Goal: Transaction & Acquisition: Book appointment/travel/reservation

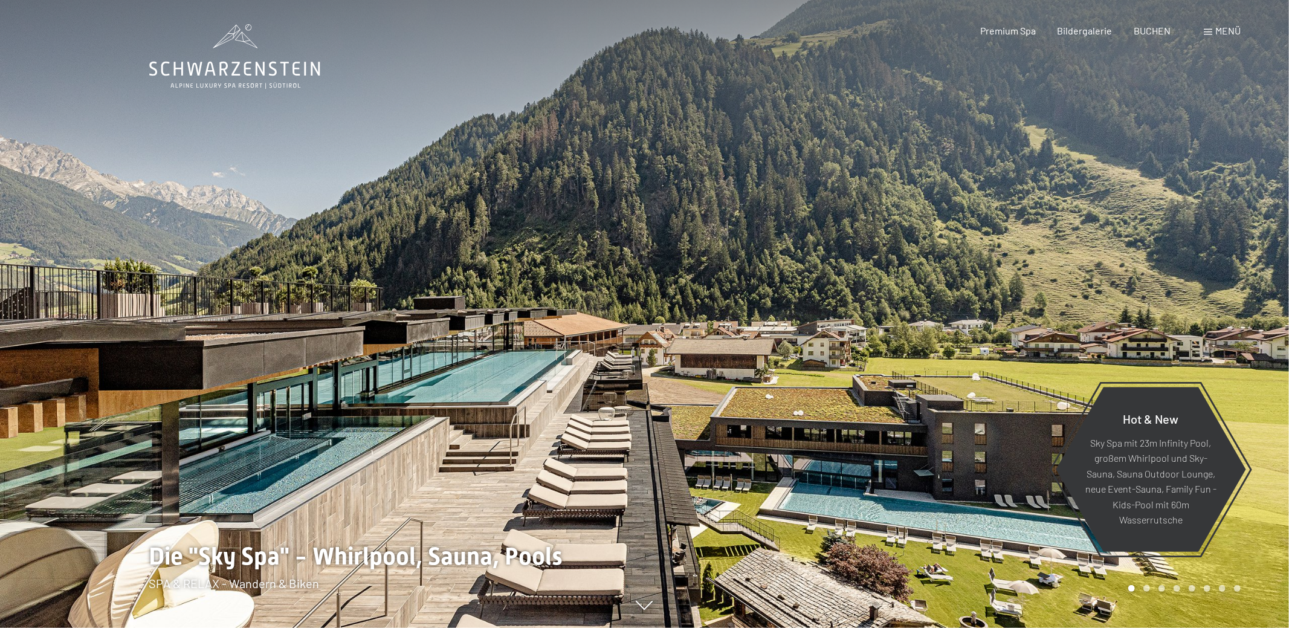
click at [1206, 31] on span at bounding box center [1207, 32] width 8 height 6
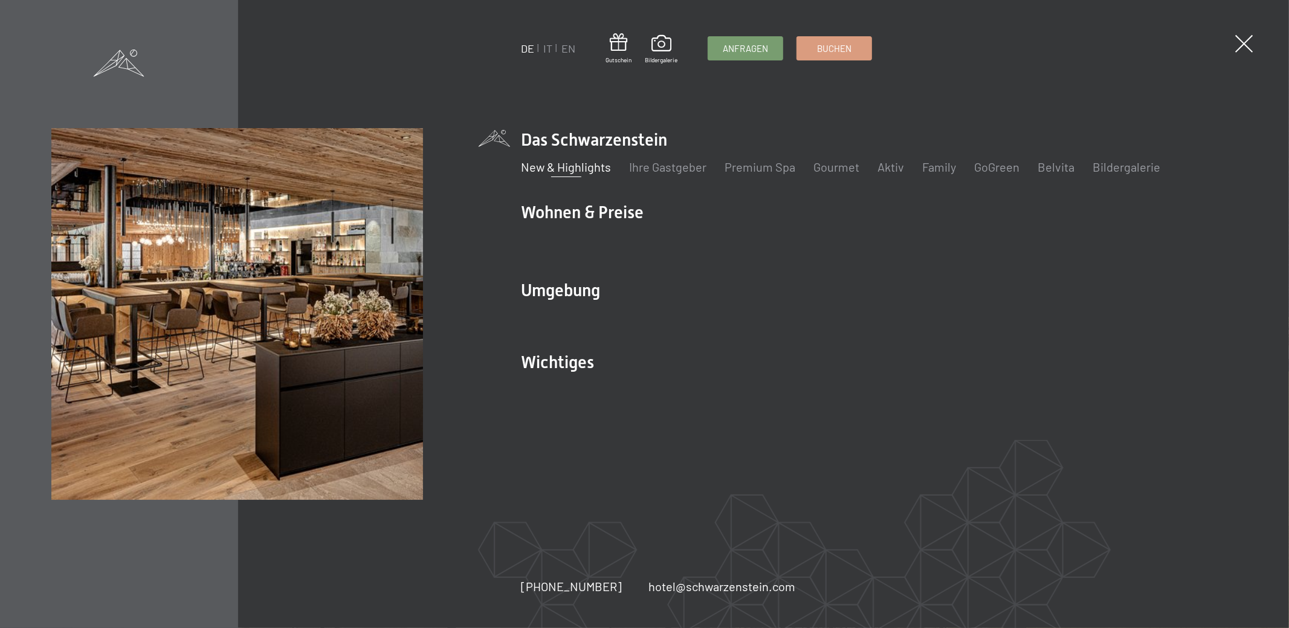
click at [587, 168] on link "New & Highlights" at bounding box center [566, 166] width 90 height 14
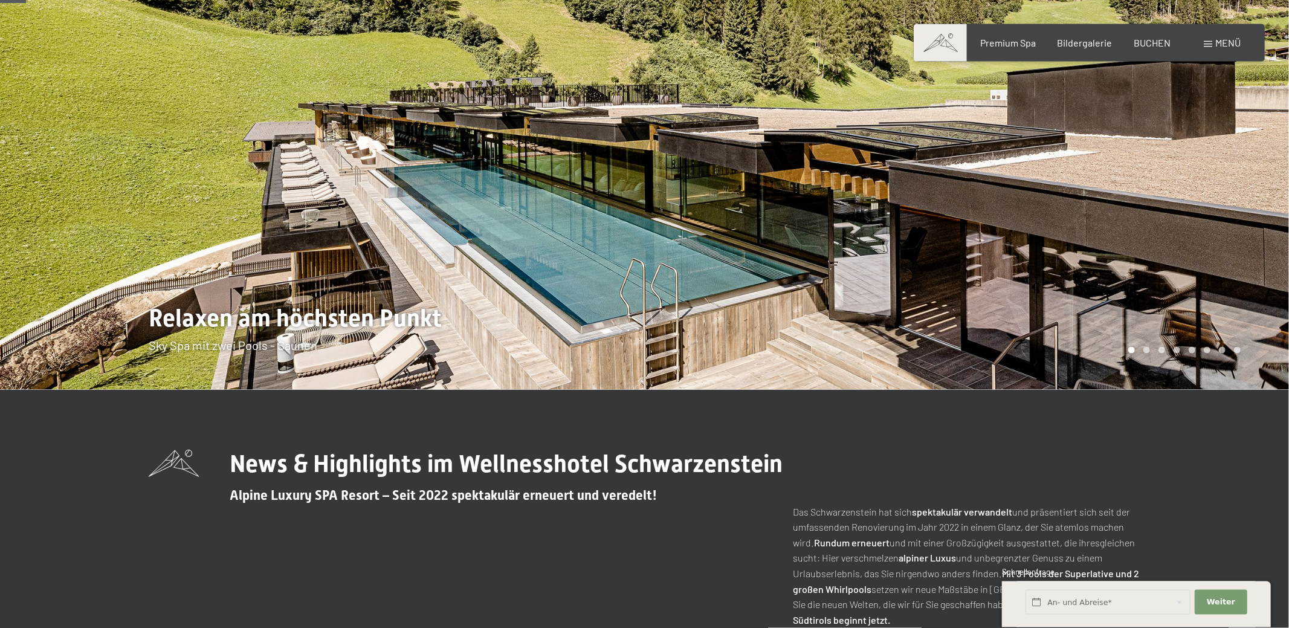
scroll to position [127, 0]
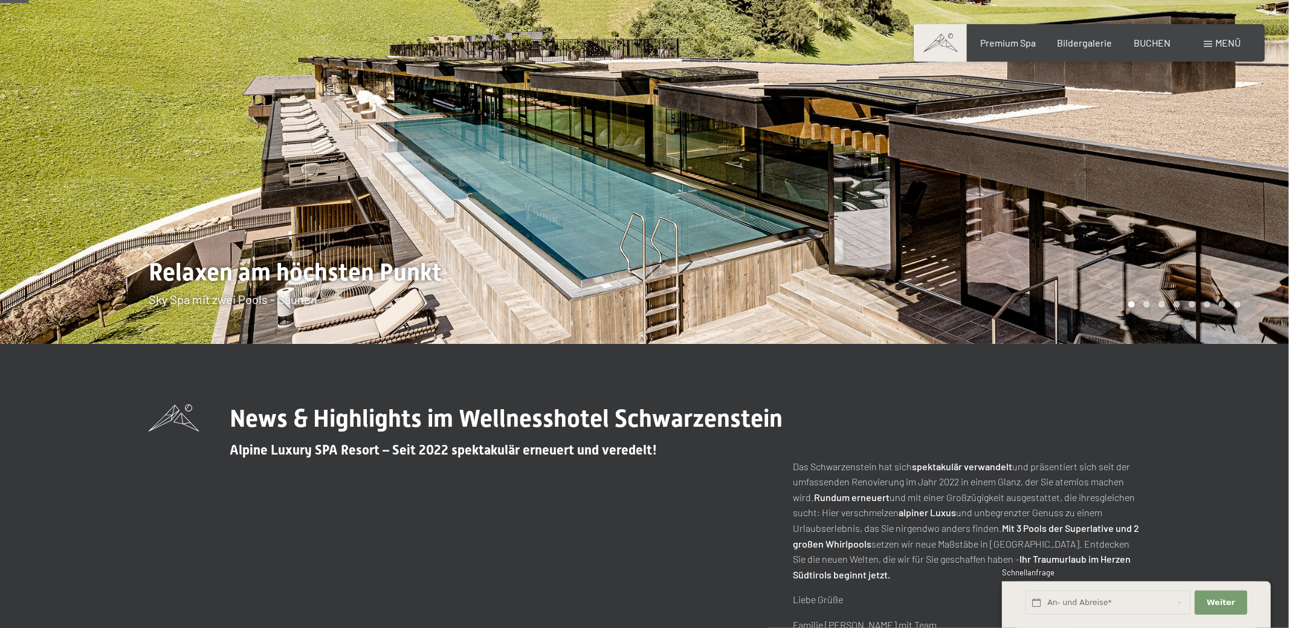
click at [1263, 145] on div at bounding box center [967, 108] width 645 height 471
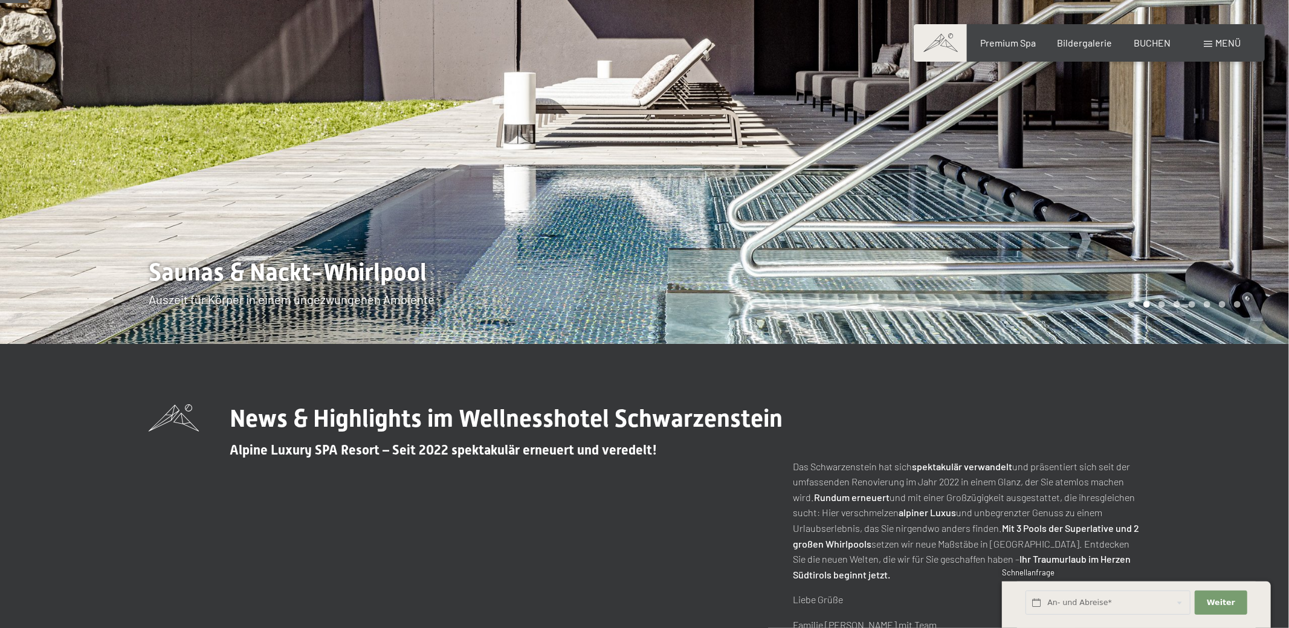
click at [1263, 145] on div at bounding box center [967, 108] width 645 height 471
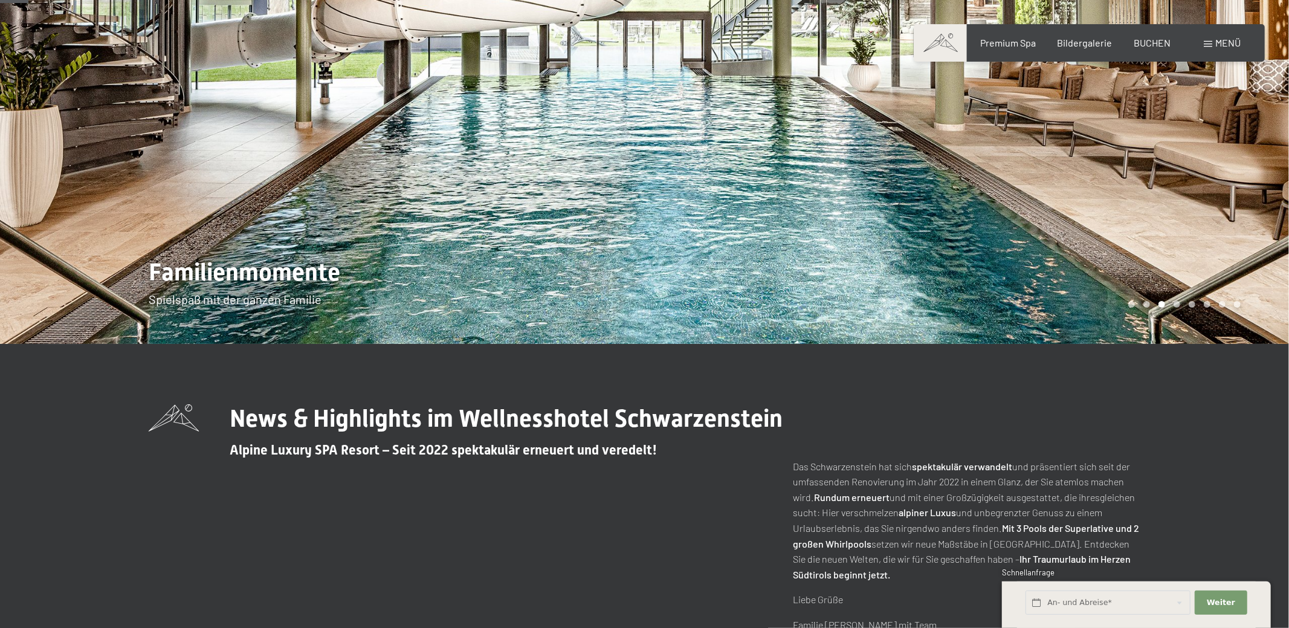
click at [1263, 145] on div at bounding box center [967, 108] width 645 height 471
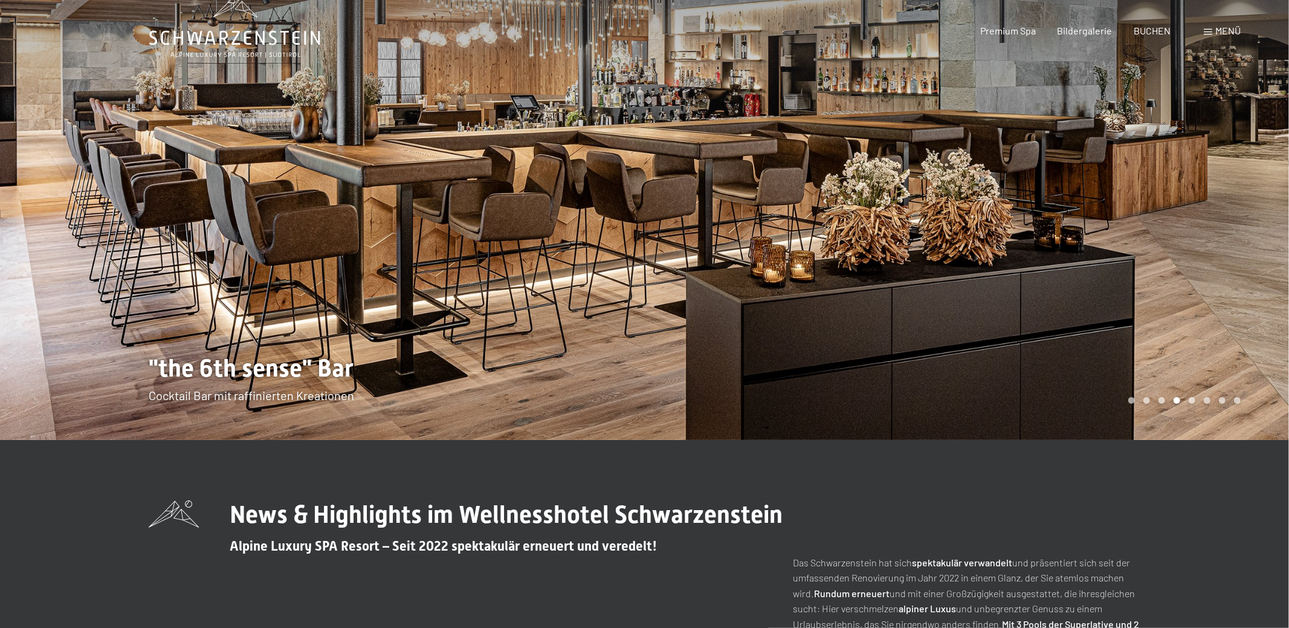
scroll to position [0, 0]
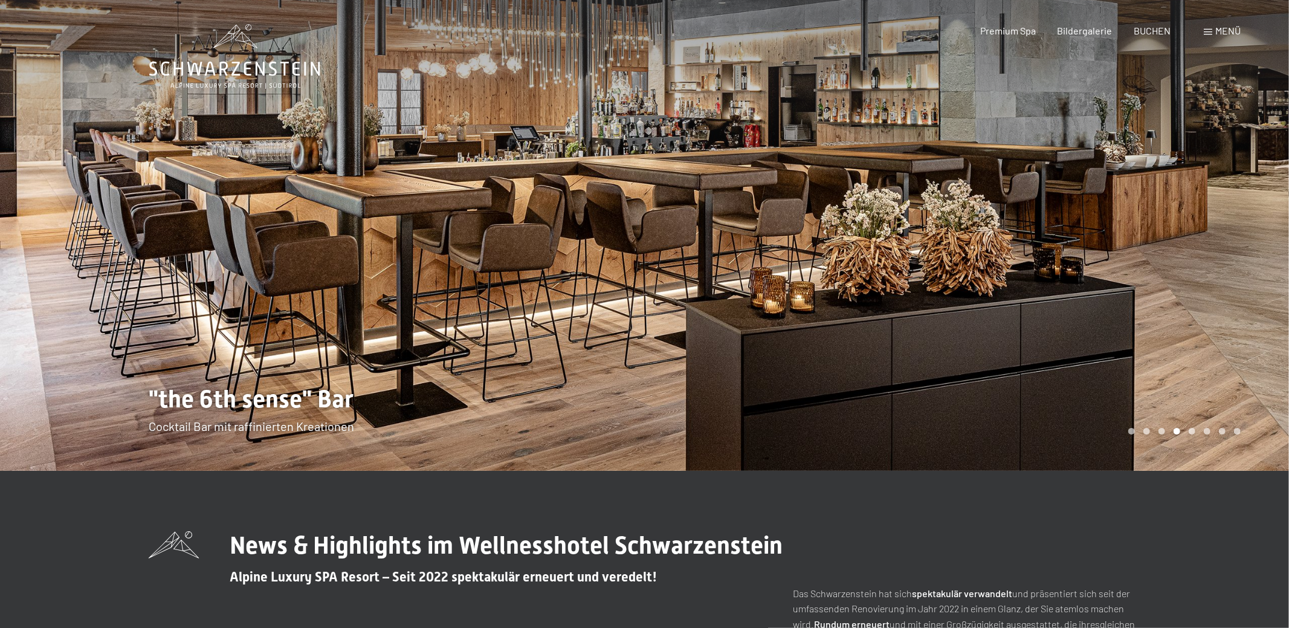
click at [1259, 211] on div at bounding box center [967, 235] width 645 height 471
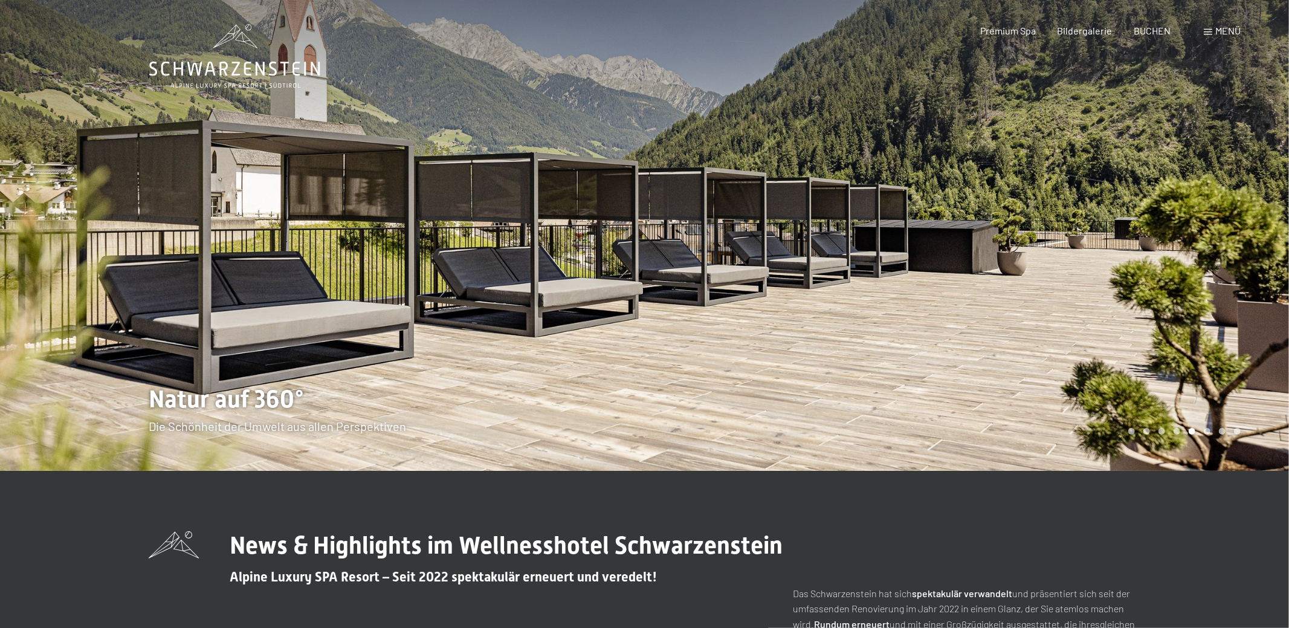
click at [1259, 212] on div at bounding box center [967, 235] width 645 height 471
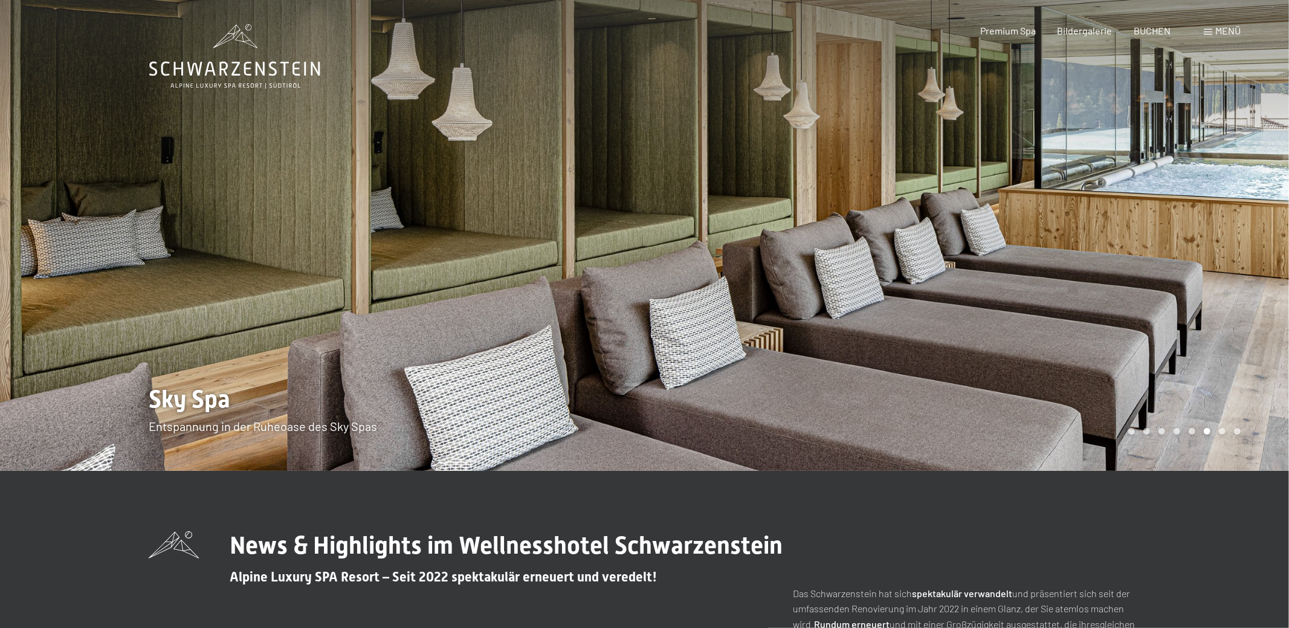
click at [1259, 212] on div at bounding box center [967, 235] width 645 height 471
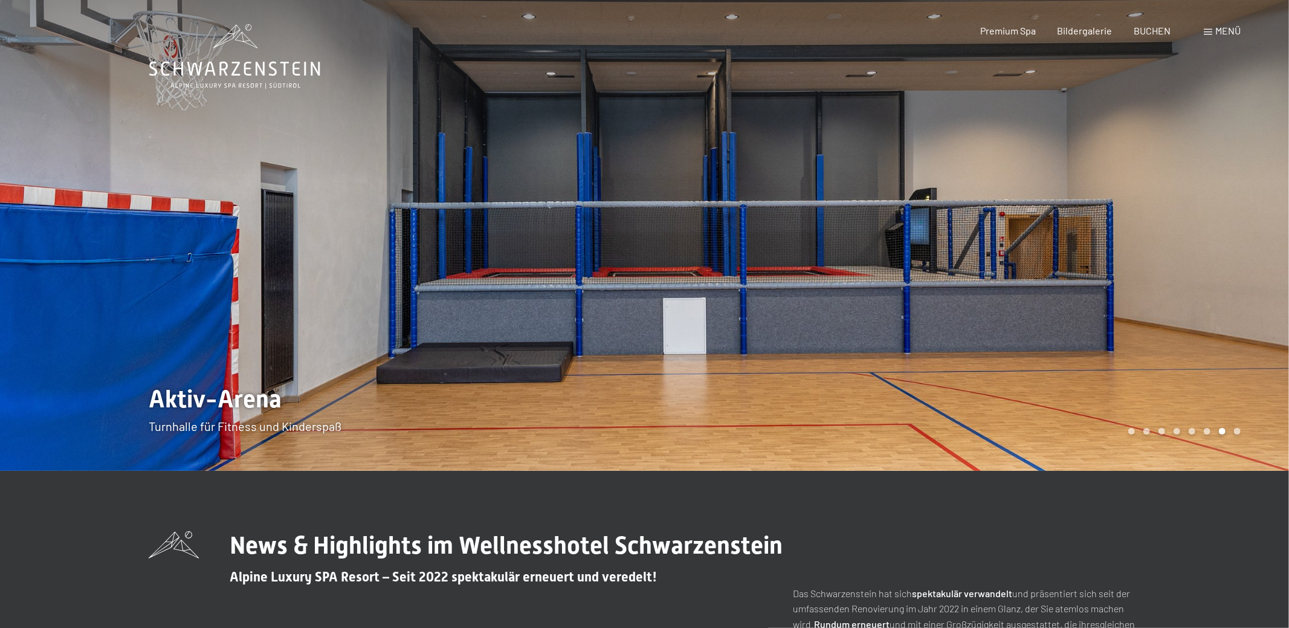
click at [1259, 212] on div at bounding box center [967, 235] width 645 height 471
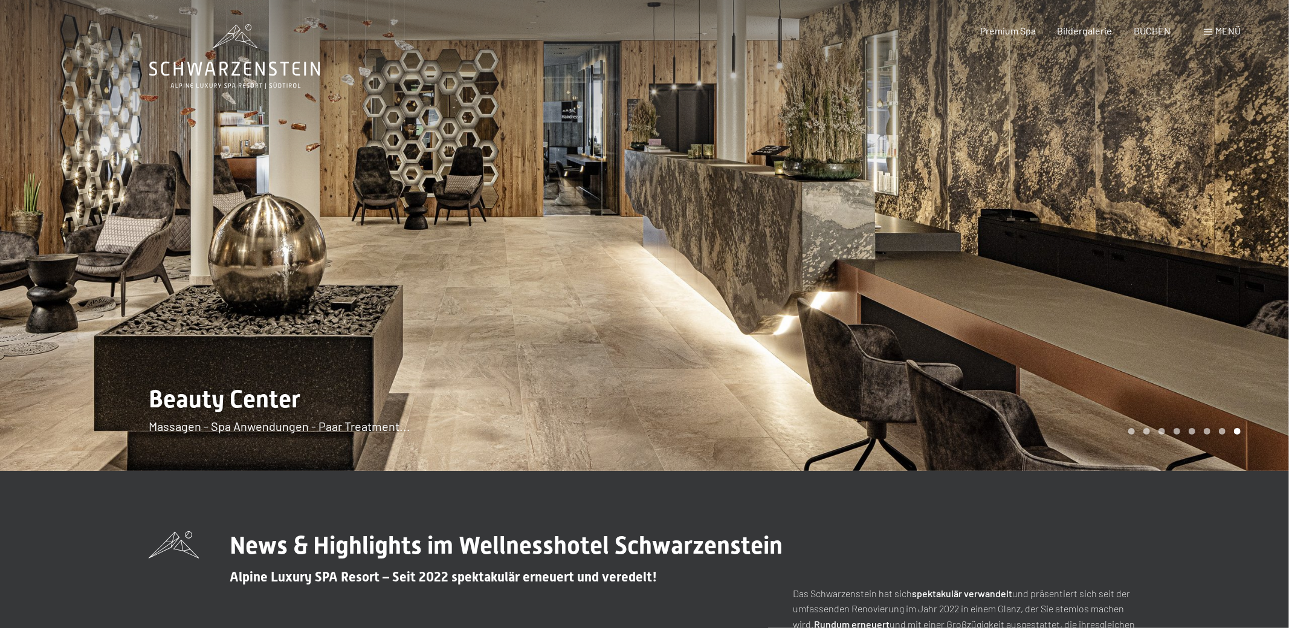
click at [1259, 212] on div at bounding box center [967, 235] width 645 height 471
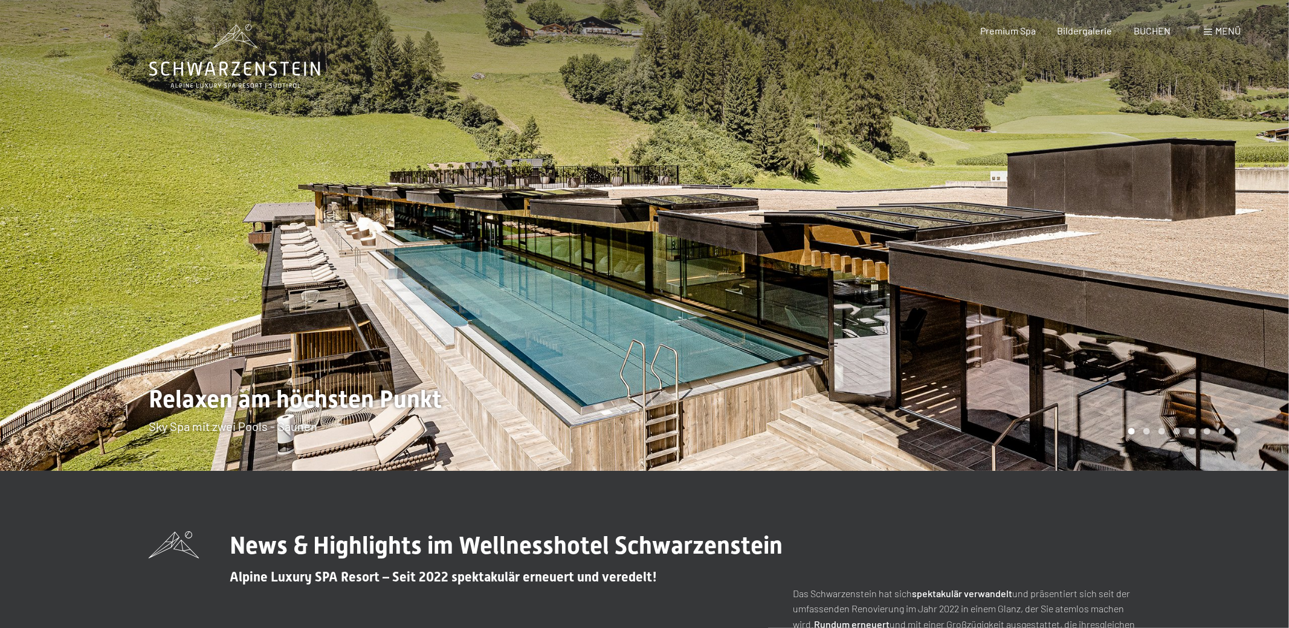
click at [1259, 212] on div at bounding box center [967, 235] width 645 height 471
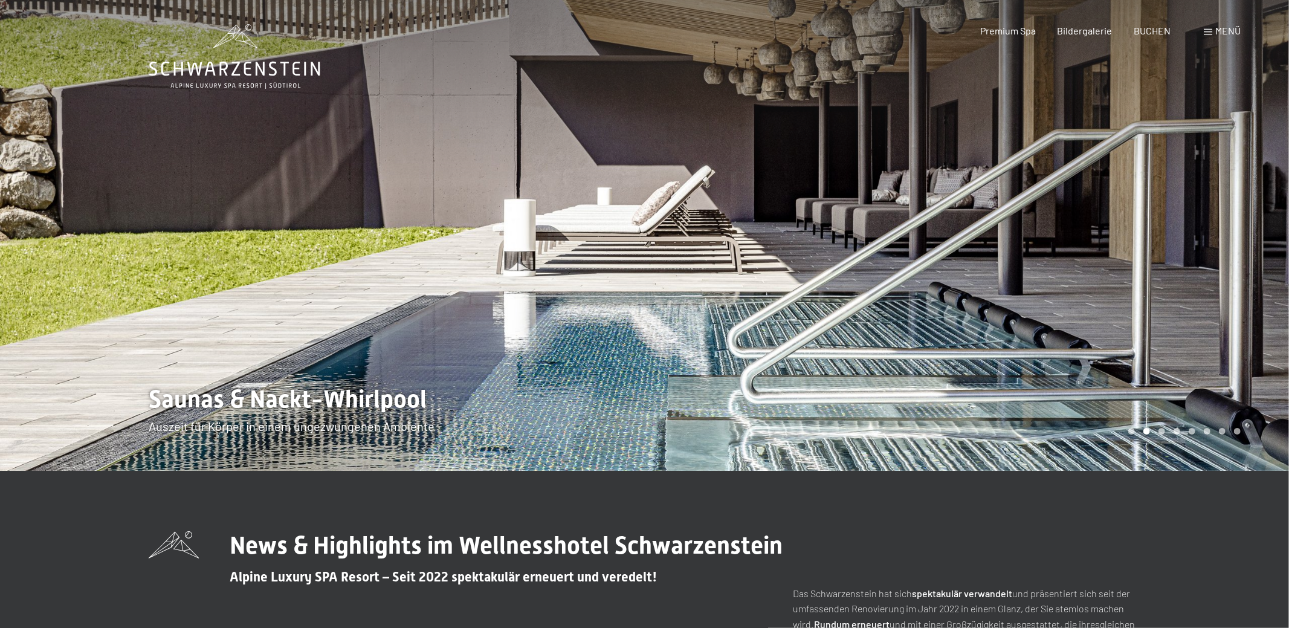
click at [1259, 212] on div at bounding box center [967, 235] width 645 height 471
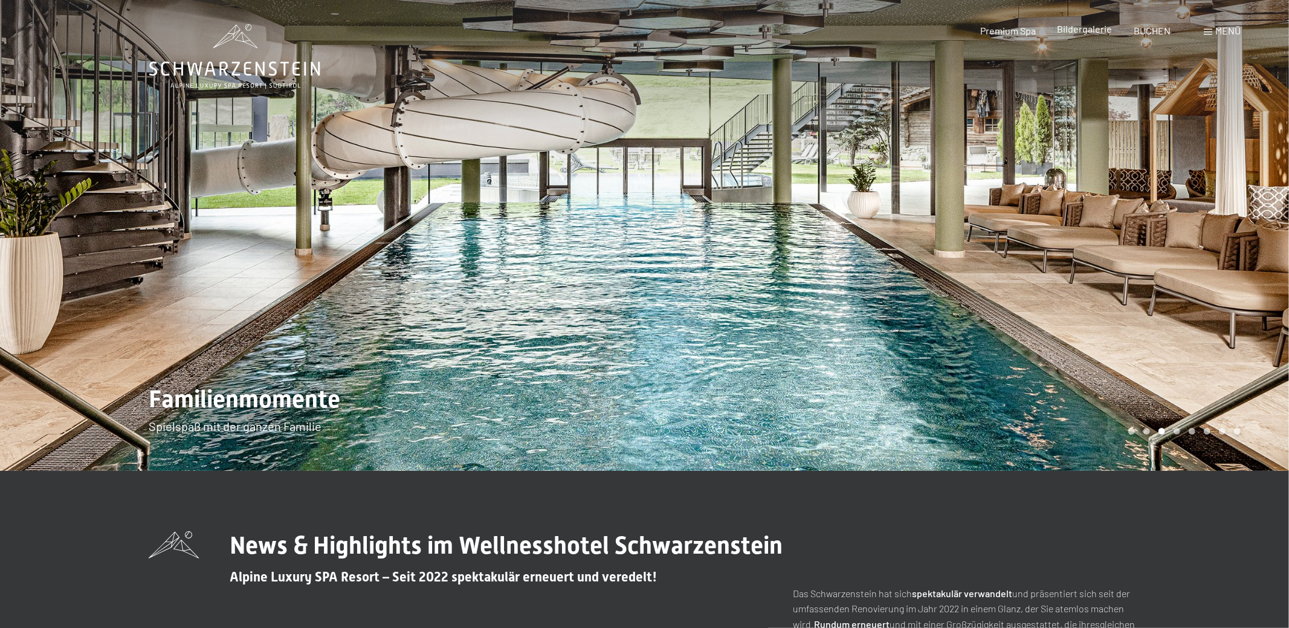
click at [1078, 32] on span "Bildergalerie" at bounding box center [1084, 28] width 55 height 11
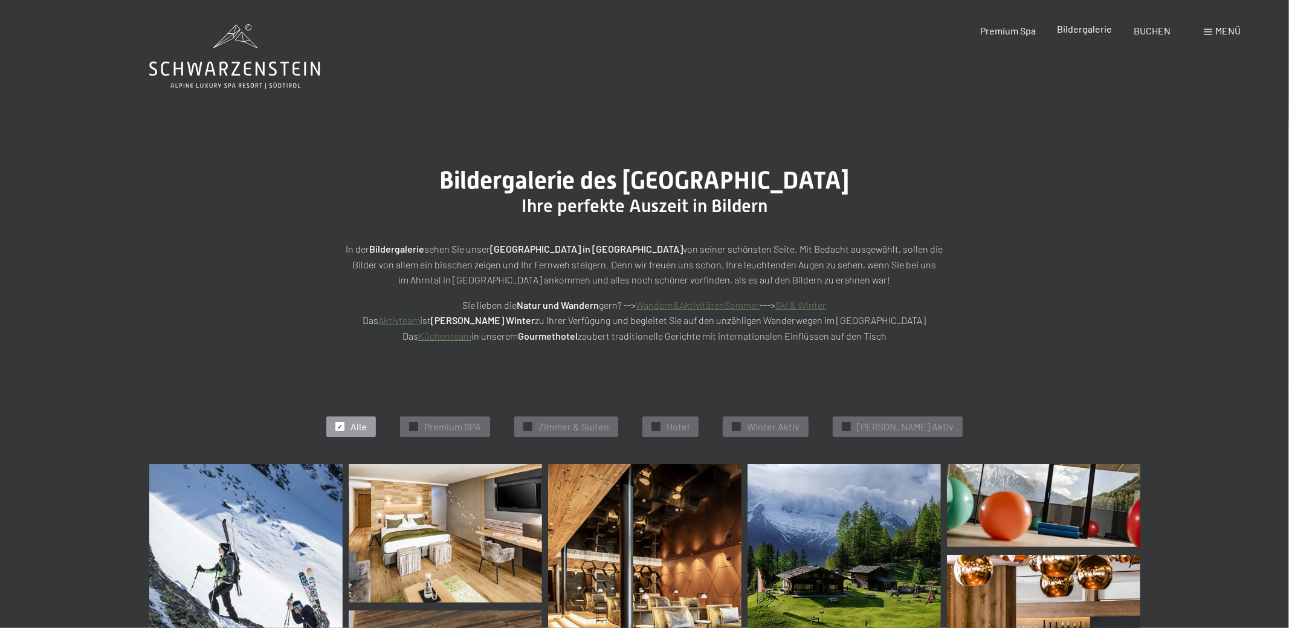
click at [1090, 30] on span "Bildergalerie" at bounding box center [1084, 28] width 55 height 11
click at [608, 423] on span "Zimmer & Suiten" at bounding box center [573, 426] width 71 height 13
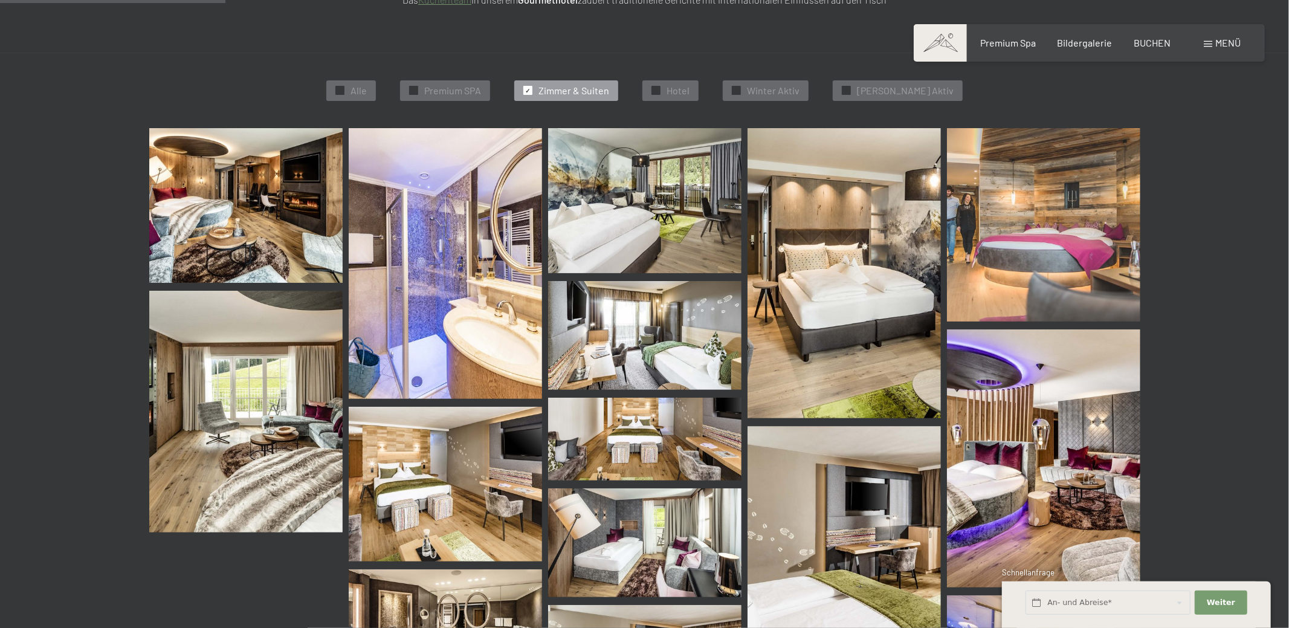
scroll to position [240, 0]
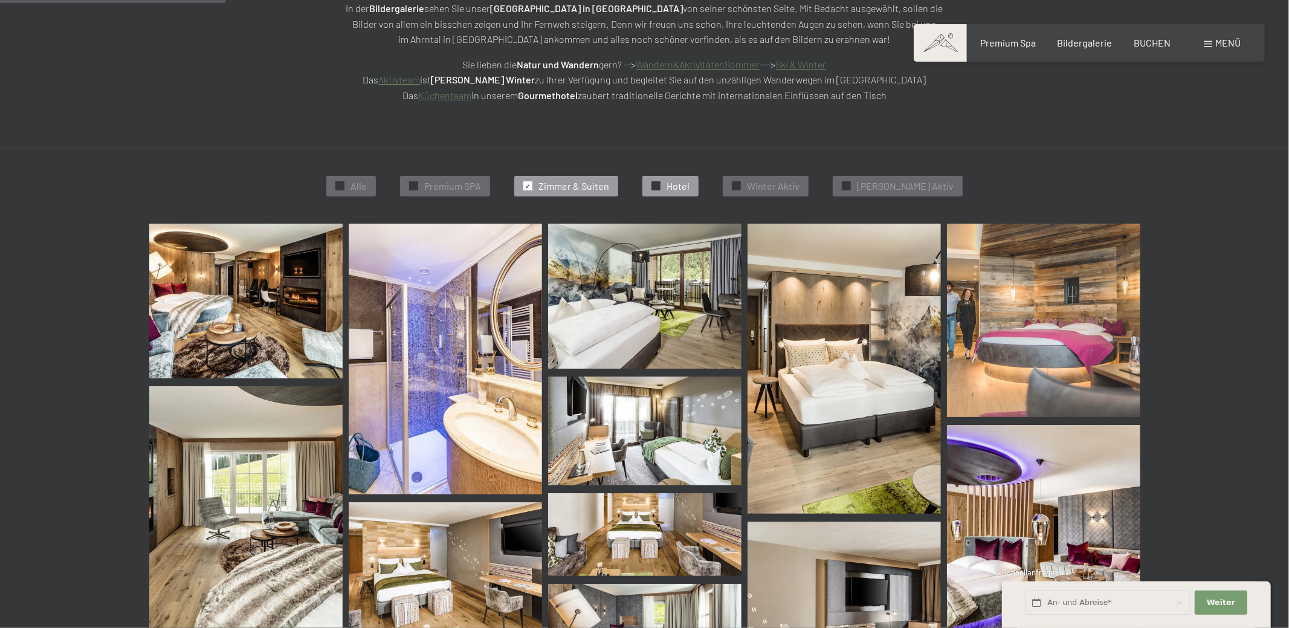
click at [688, 188] on span "Hotel" at bounding box center [677, 185] width 23 height 13
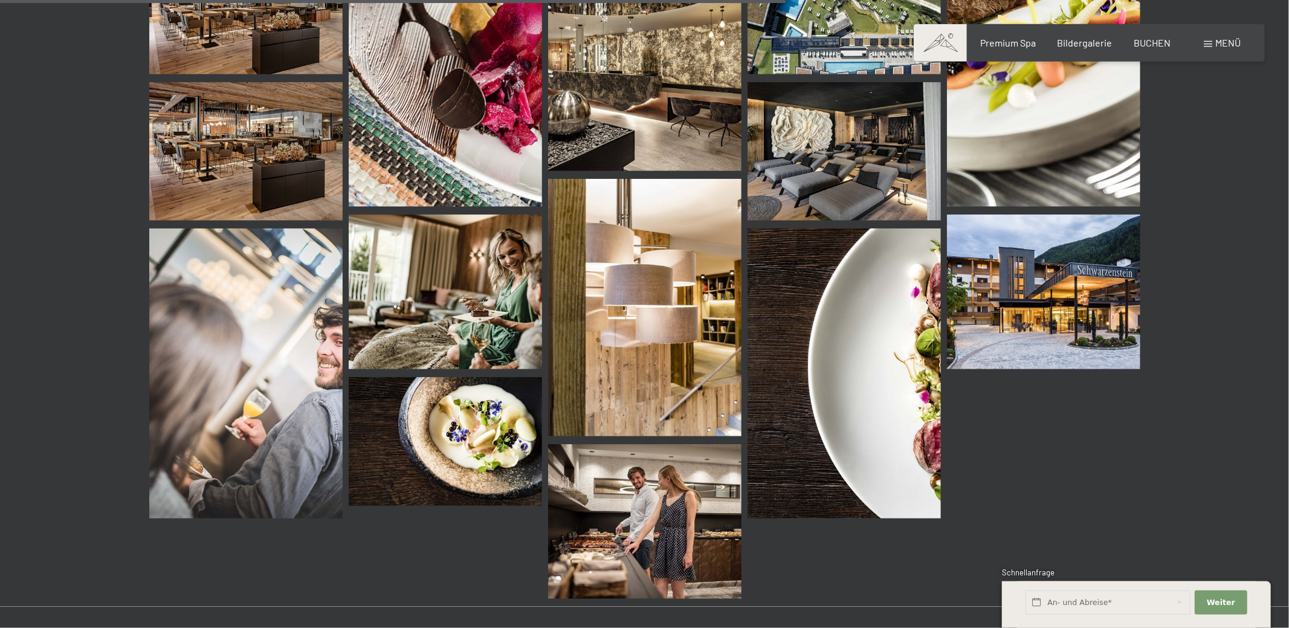
scroll to position [1763, 0]
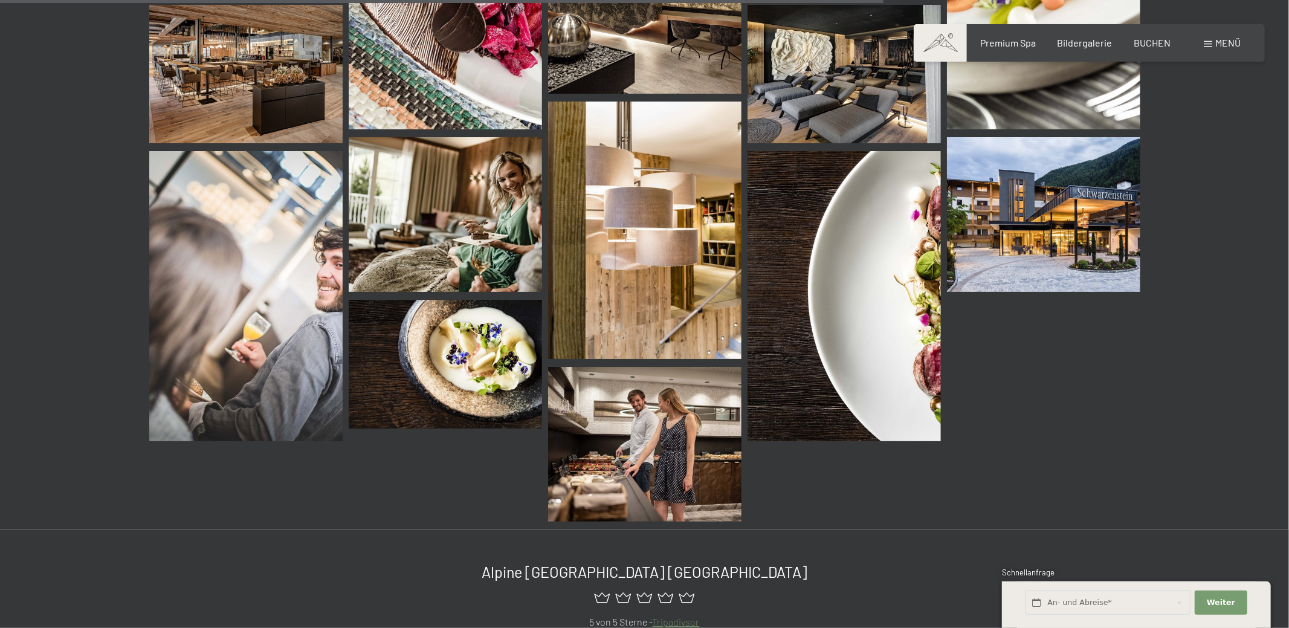
click at [863, 278] on img at bounding box center [843, 296] width 193 height 290
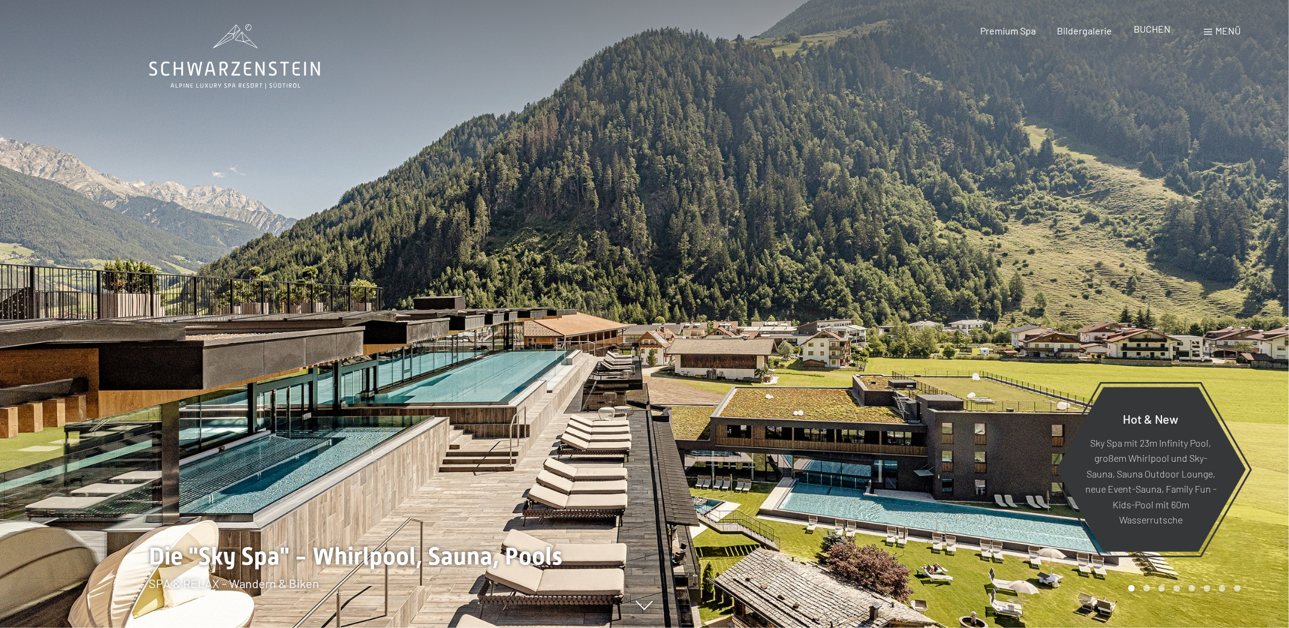
click at [1158, 24] on div "BUCHEN" at bounding box center [1151, 28] width 37 height 13
click at [1156, 31] on span "BUCHEN" at bounding box center [1151, 28] width 37 height 11
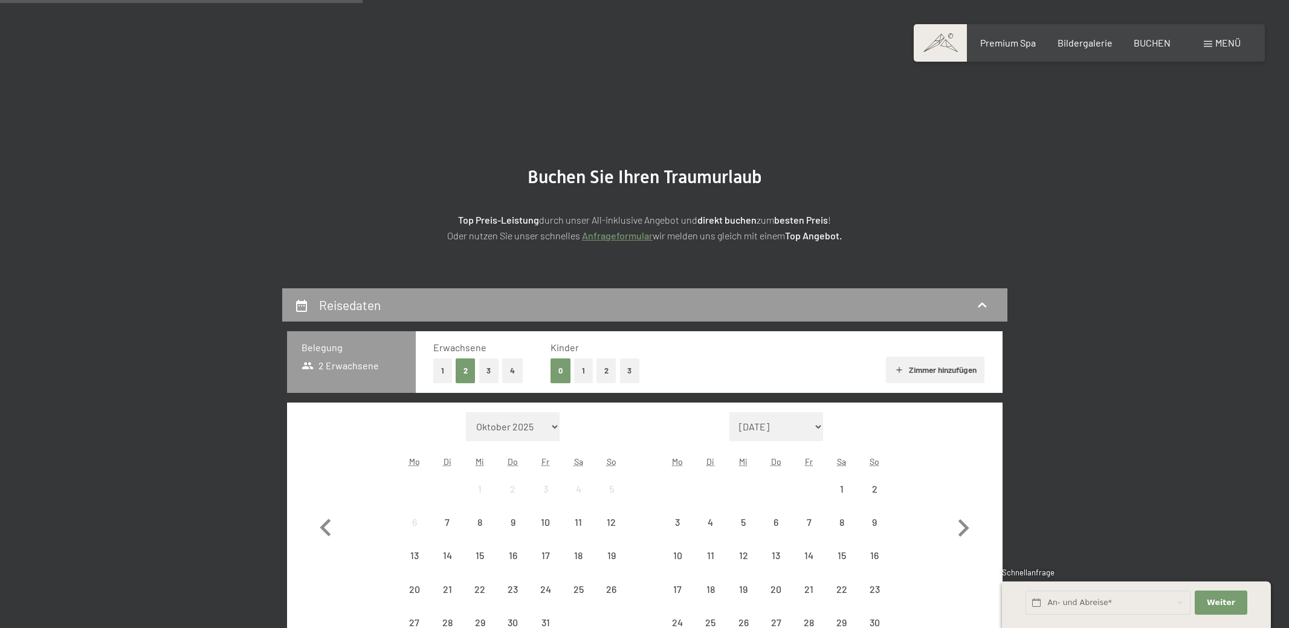
scroll to position [317, 0]
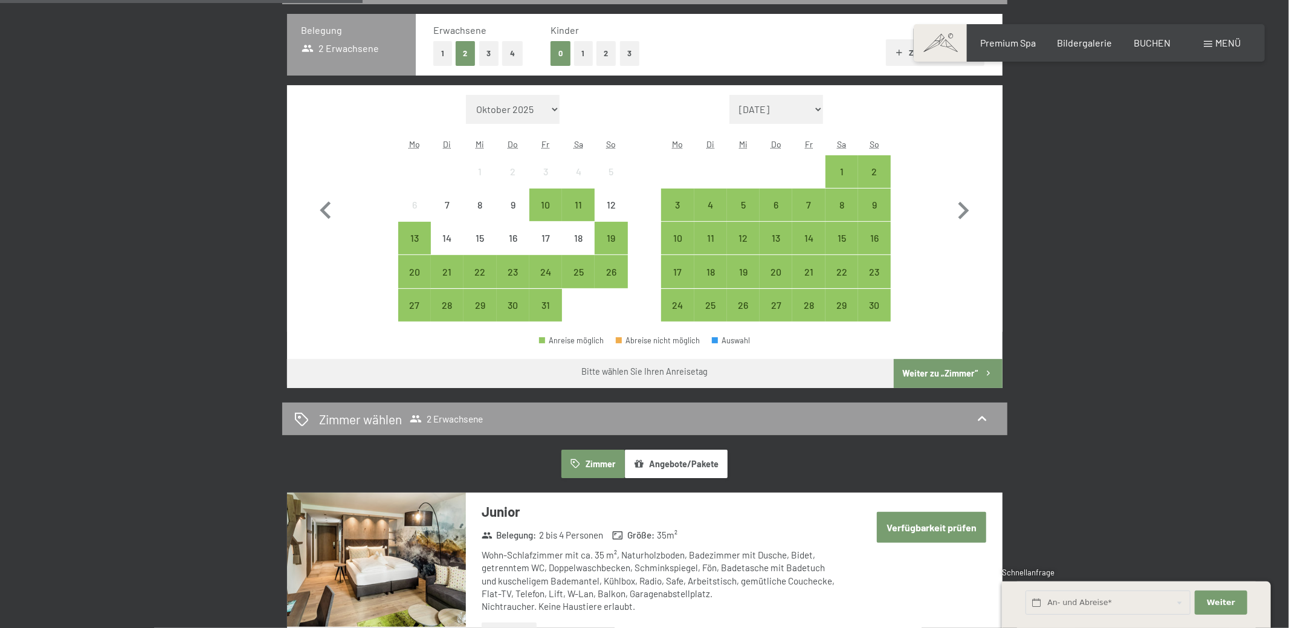
click at [590, 57] on button "1" at bounding box center [583, 53] width 19 height 25
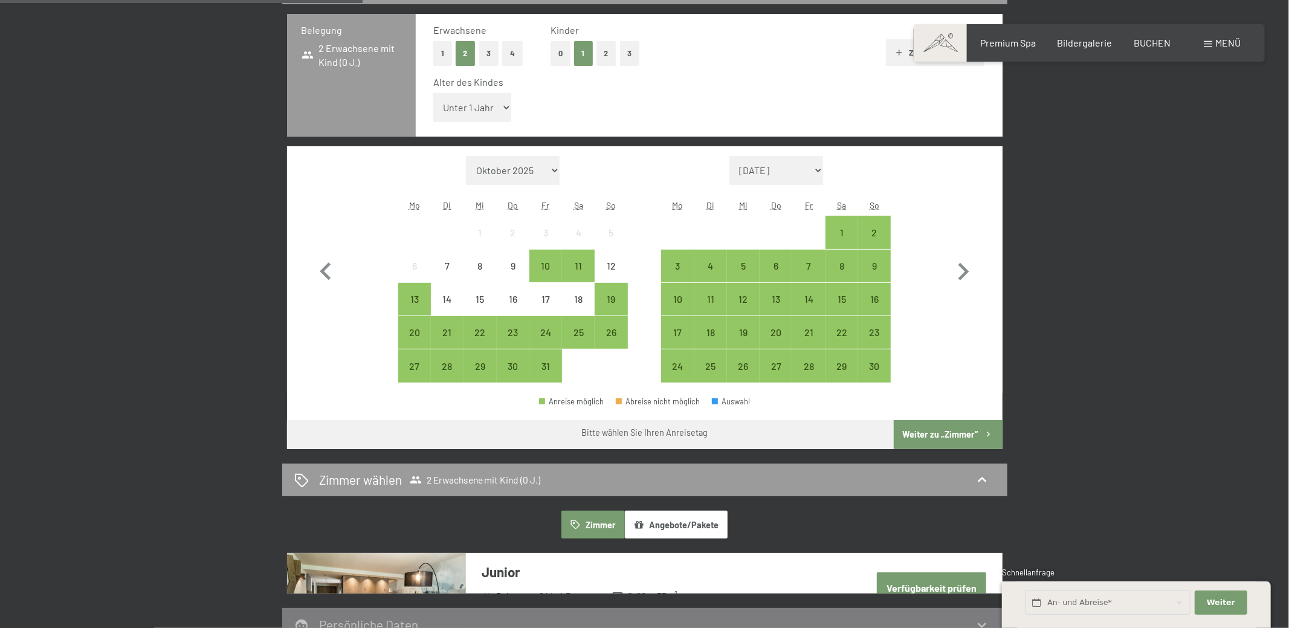
select select "6"
click option "6 Jahre" at bounding box center [0, 0] width 0 height 0
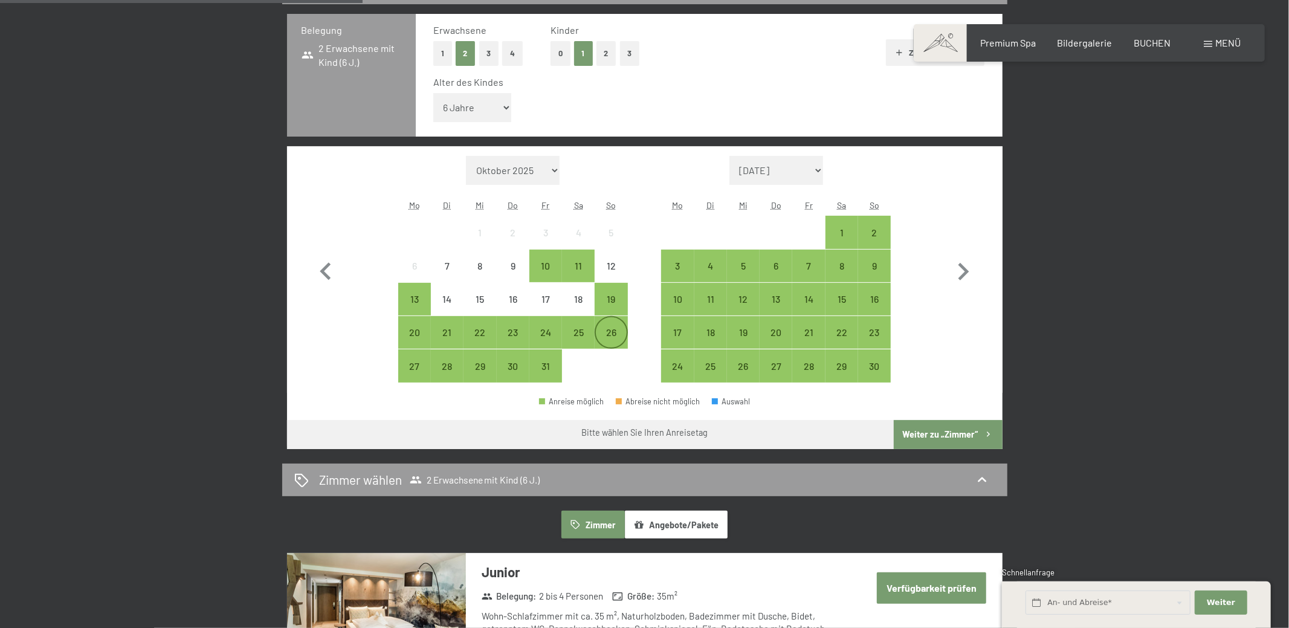
click at [609, 332] on div "26" at bounding box center [611, 342] width 30 height 30
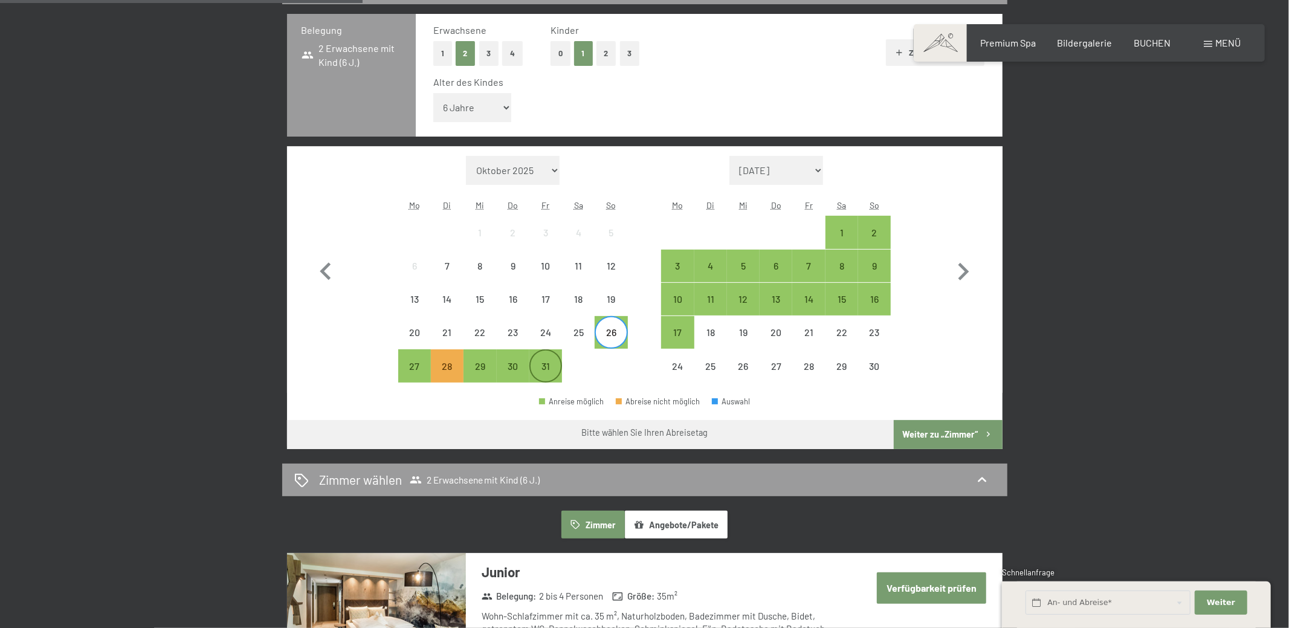
click at [549, 367] on div "31" at bounding box center [545, 376] width 30 height 30
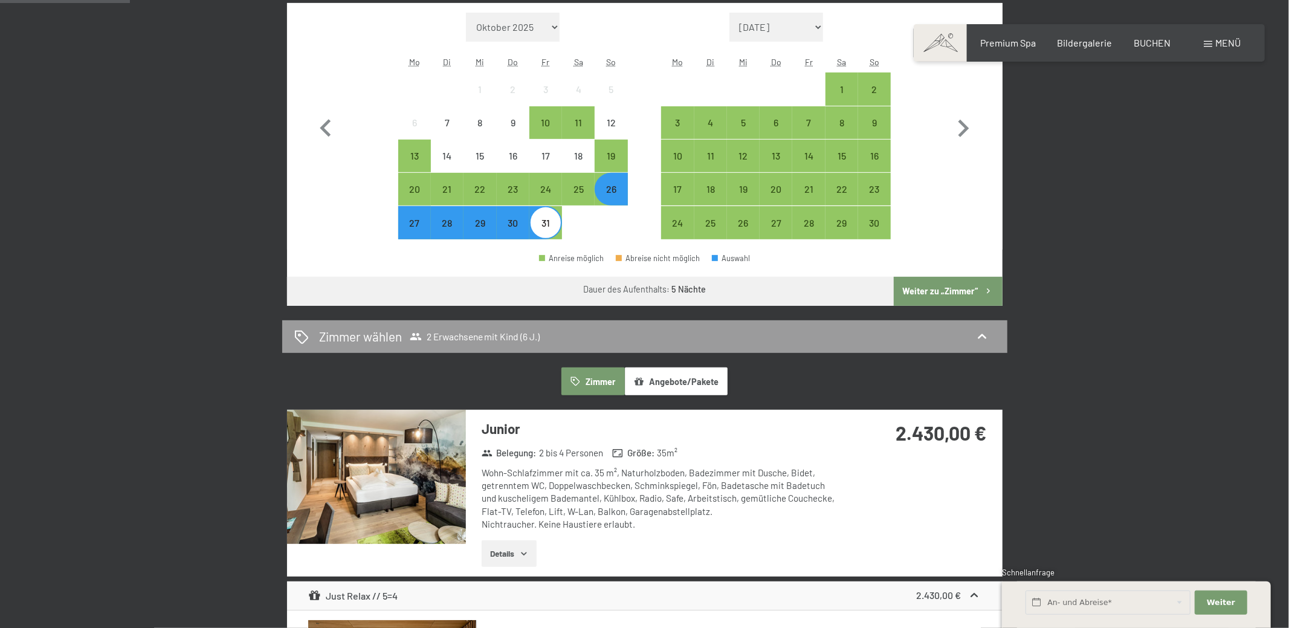
scroll to position [634, 0]
